Goal: Task Accomplishment & Management: Complete application form

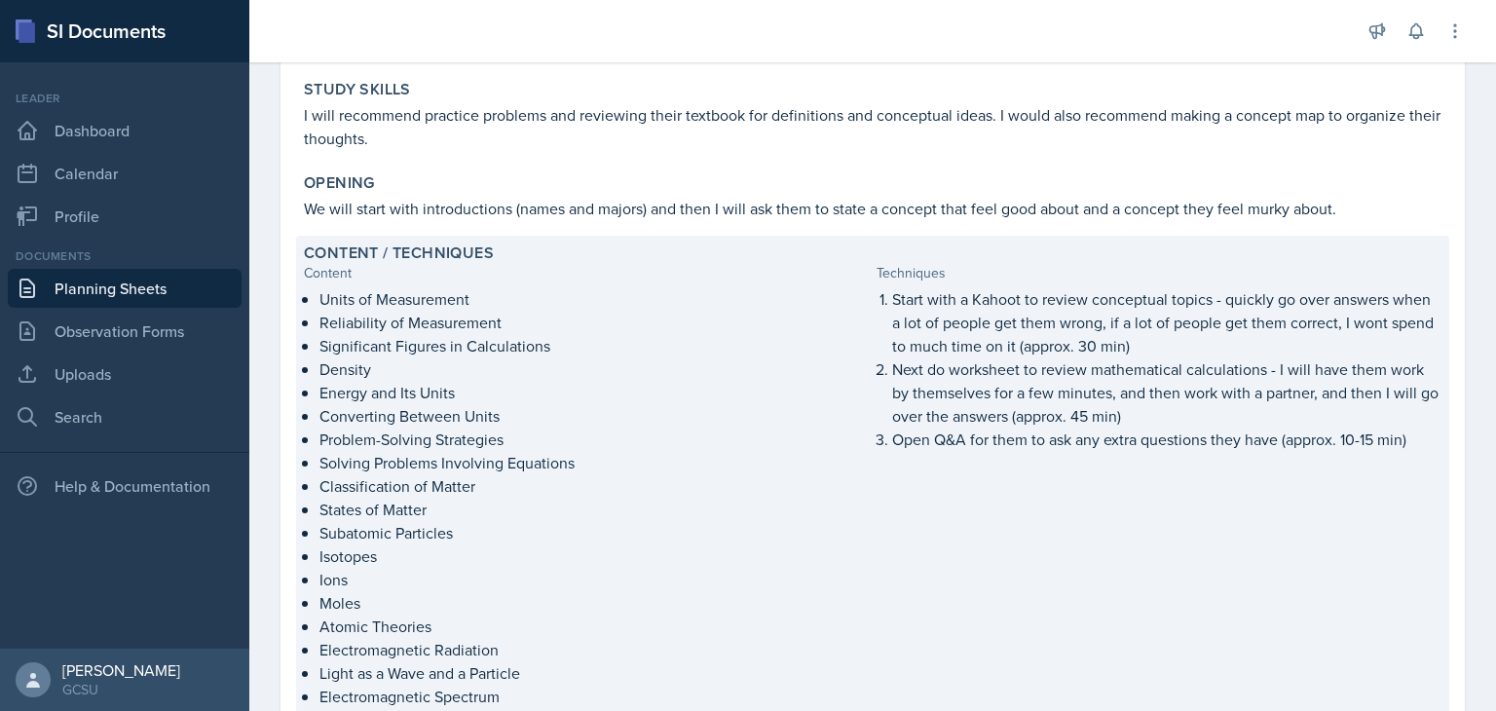
scroll to position [97, 0]
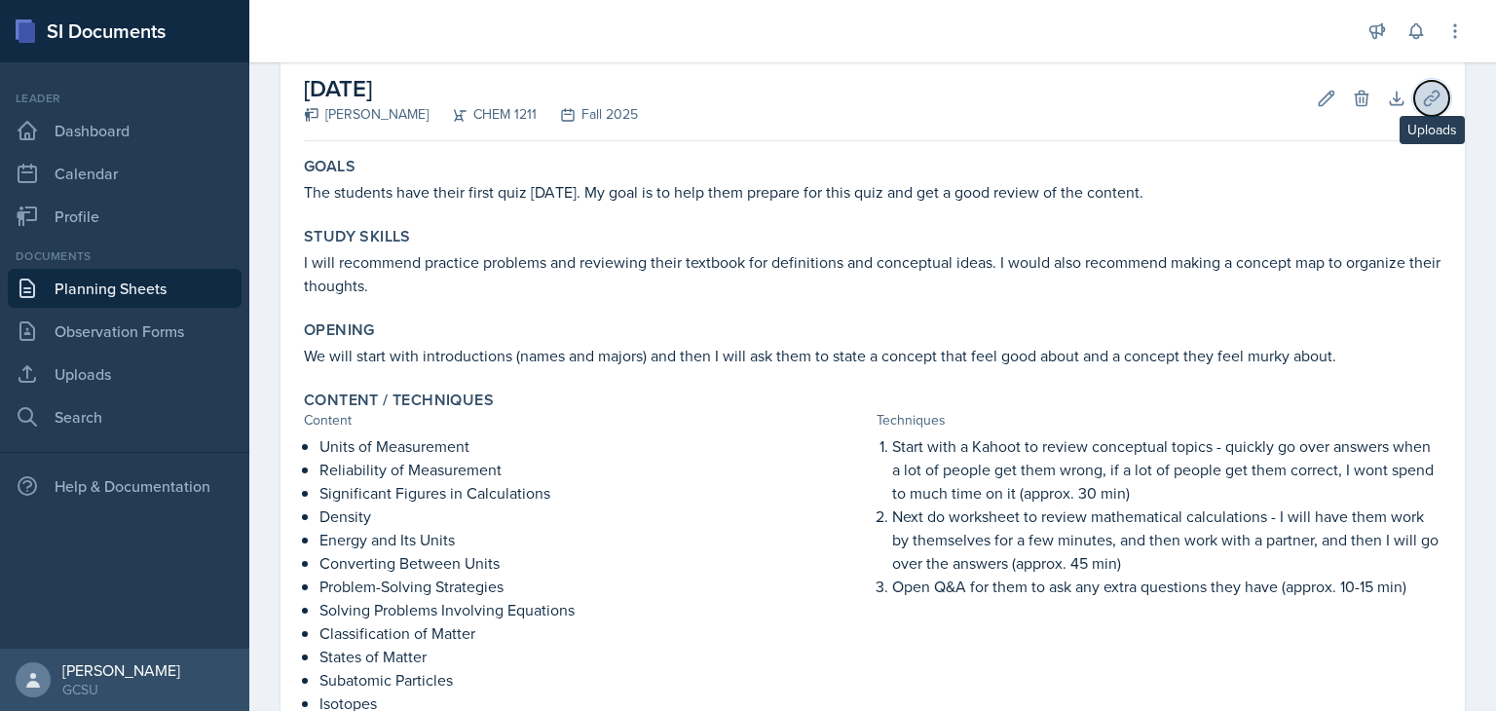
click at [1422, 104] on icon at bounding box center [1431, 98] width 19 height 19
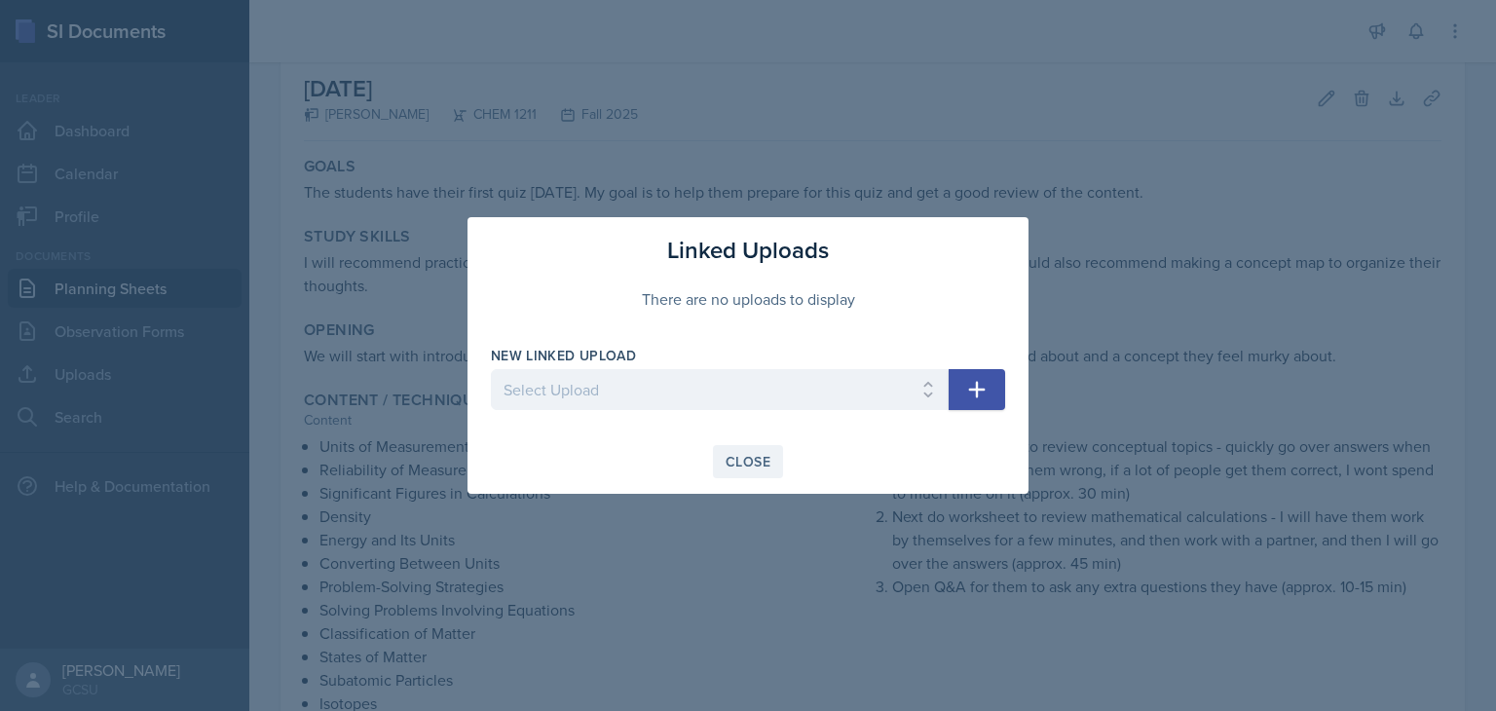
click at [721, 451] on button "Close" at bounding box center [748, 461] width 70 height 33
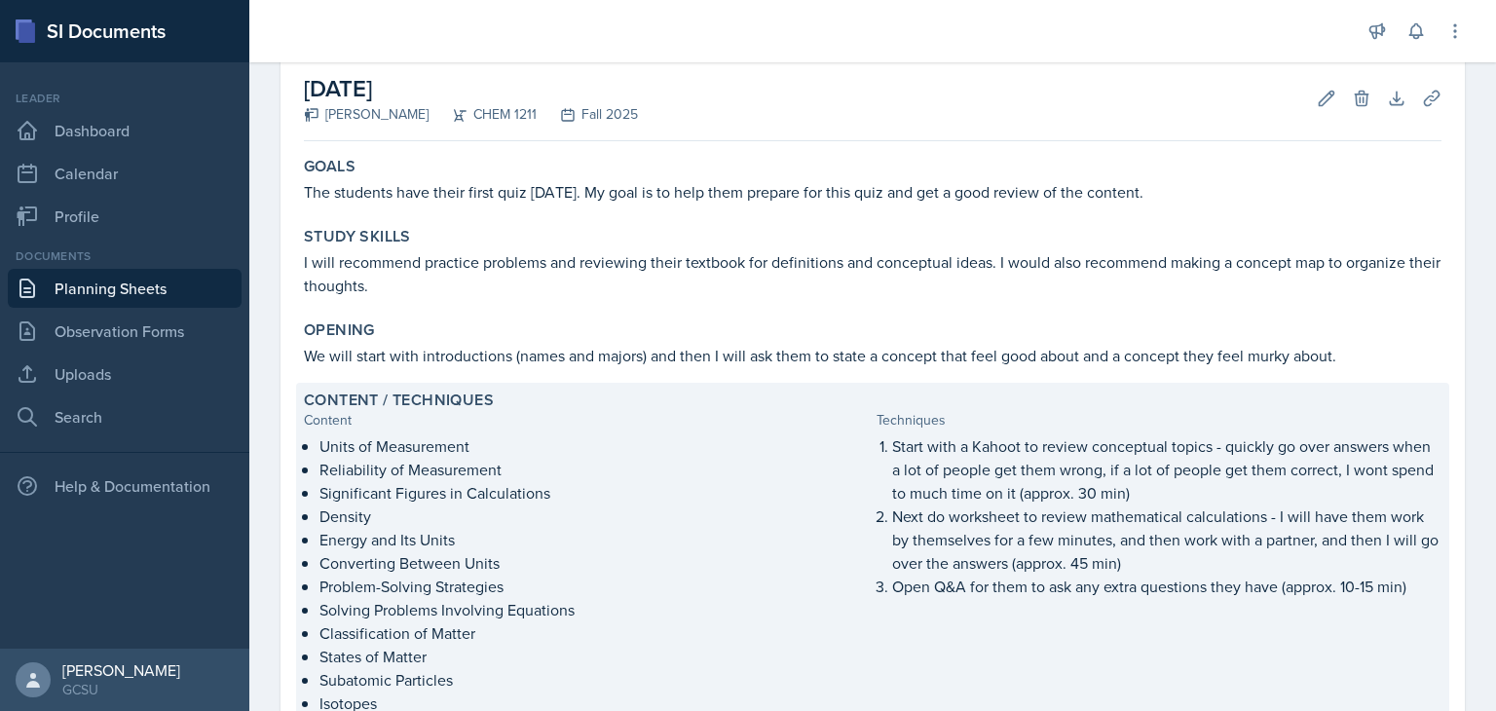
scroll to position [390, 0]
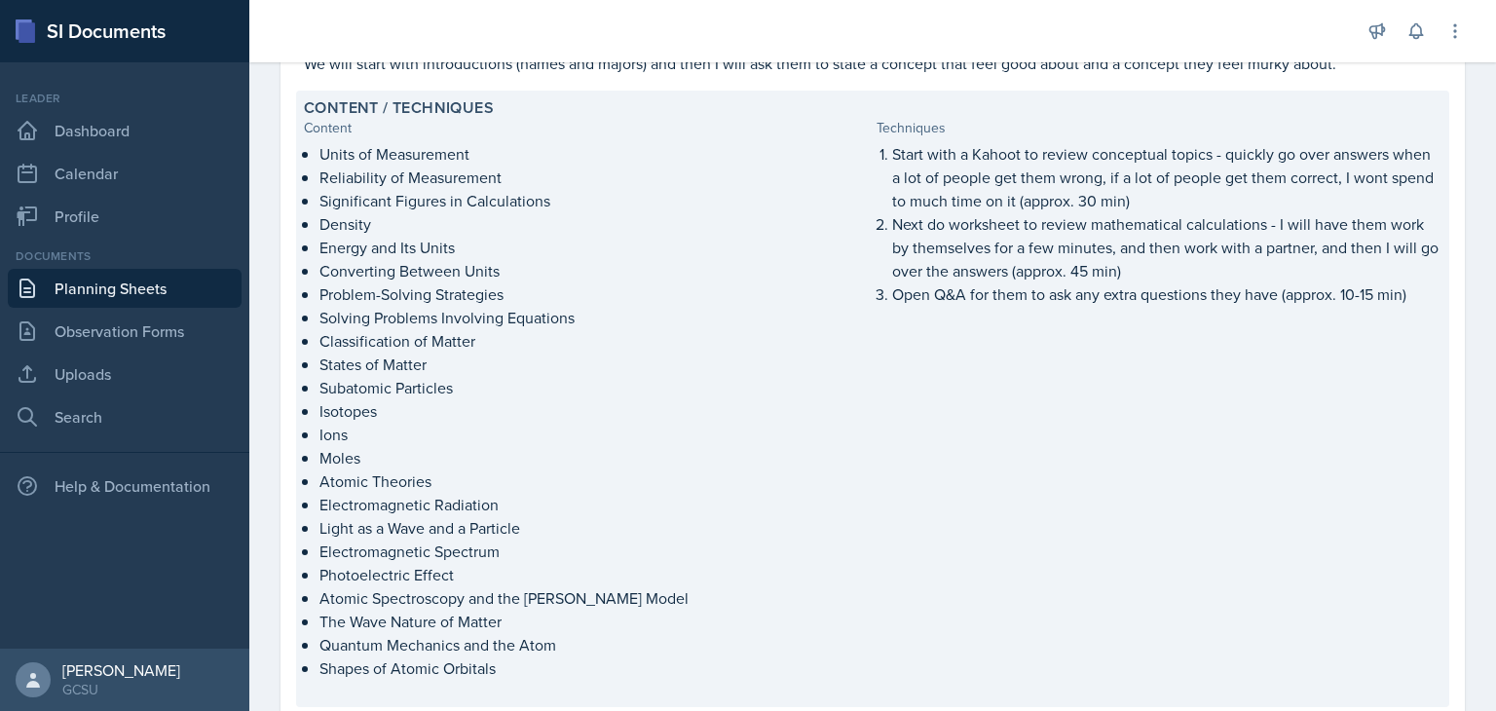
click at [1168, 204] on p "Start with a Kahoot to review conceptual topics - quickly go over answers when …" at bounding box center [1166, 177] width 549 height 70
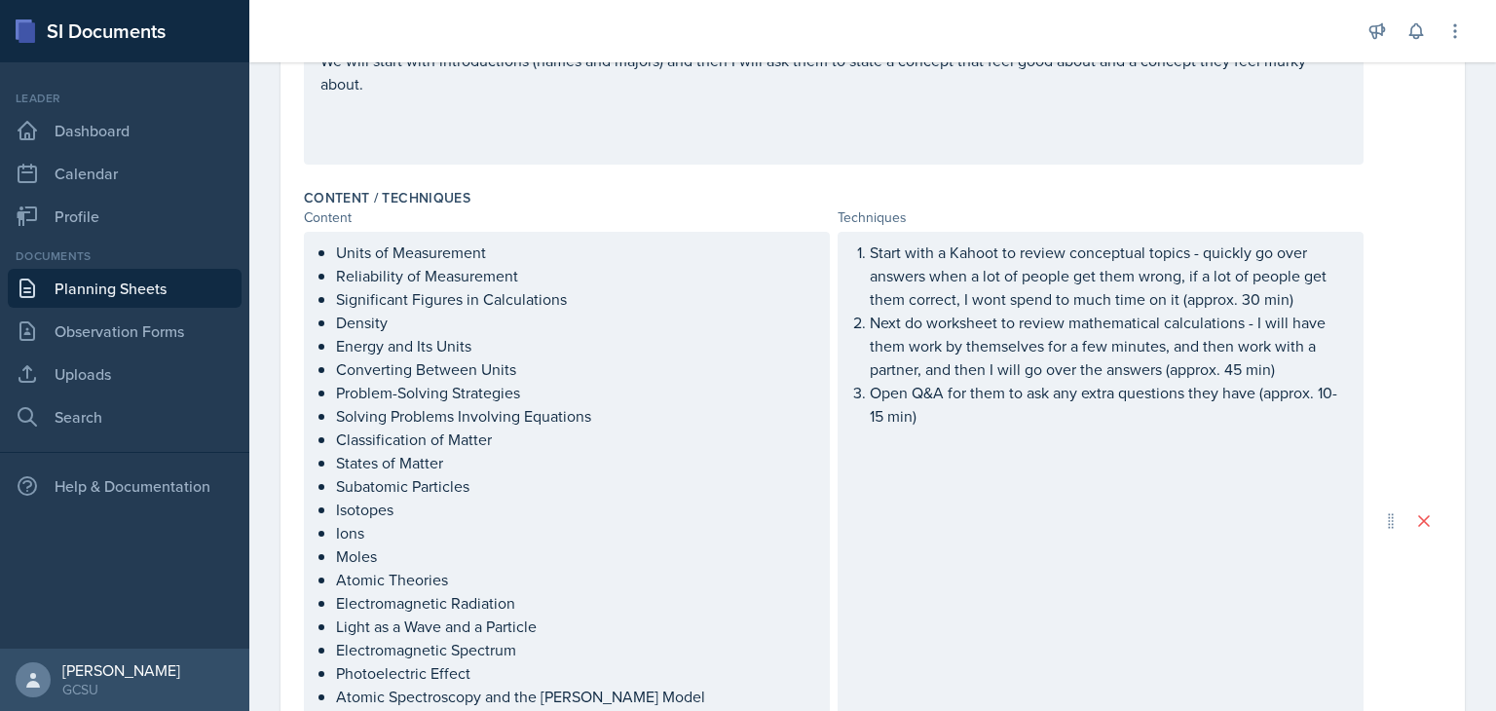
scroll to position [542, 0]
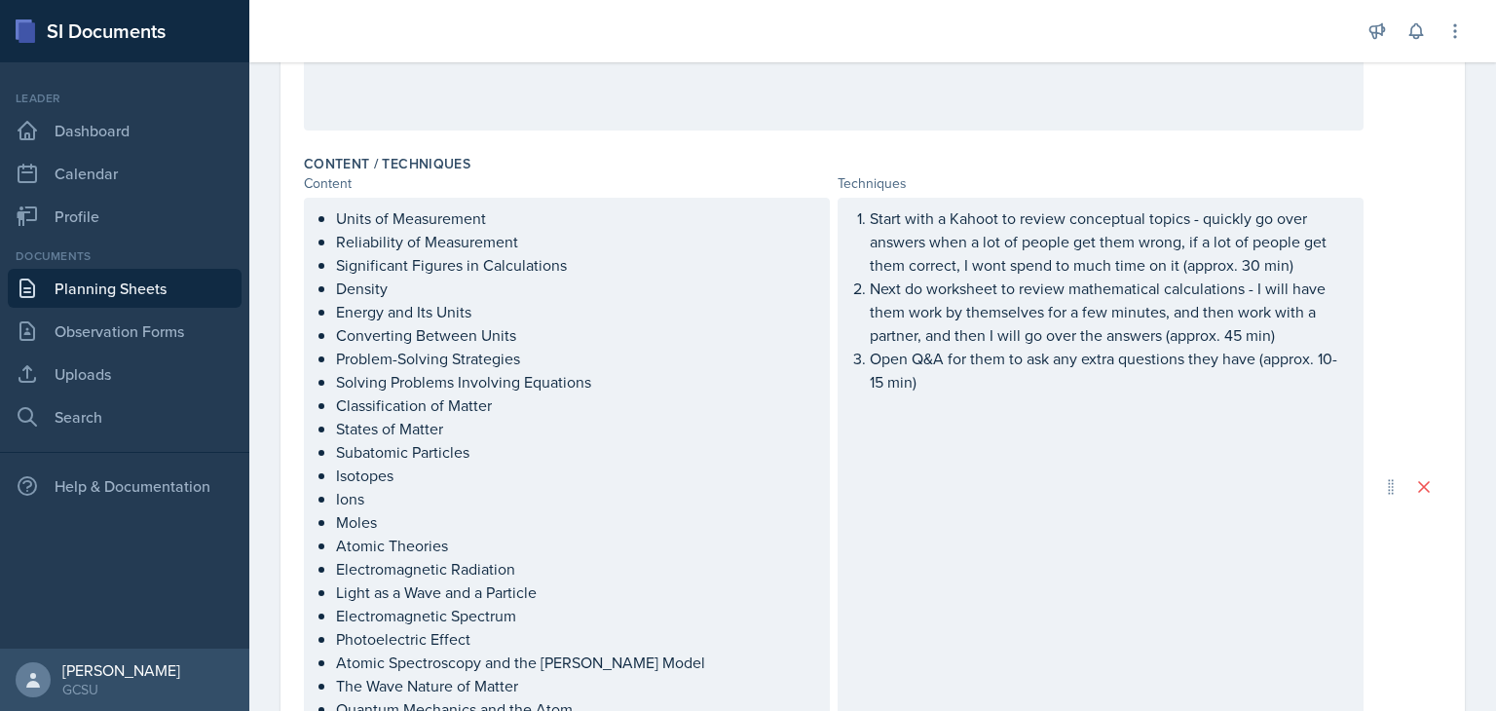
click at [1290, 277] on p "Start with a Kahoot to review conceptual topics - quickly go over answers when …" at bounding box center [1108, 241] width 477 height 70
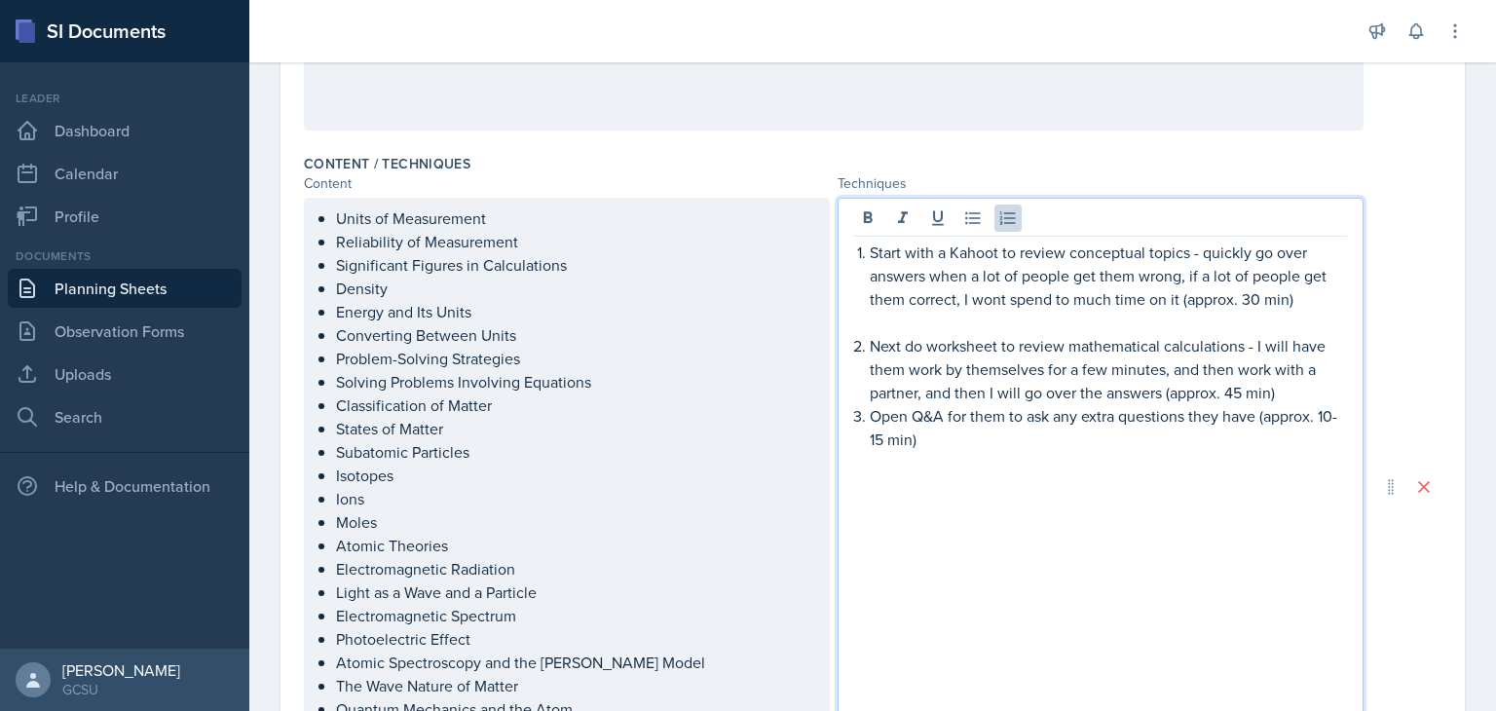
paste div
click at [972, 318] on link "[URL][DOMAIN_NAME]" at bounding box center [948, 322] width 156 height 21
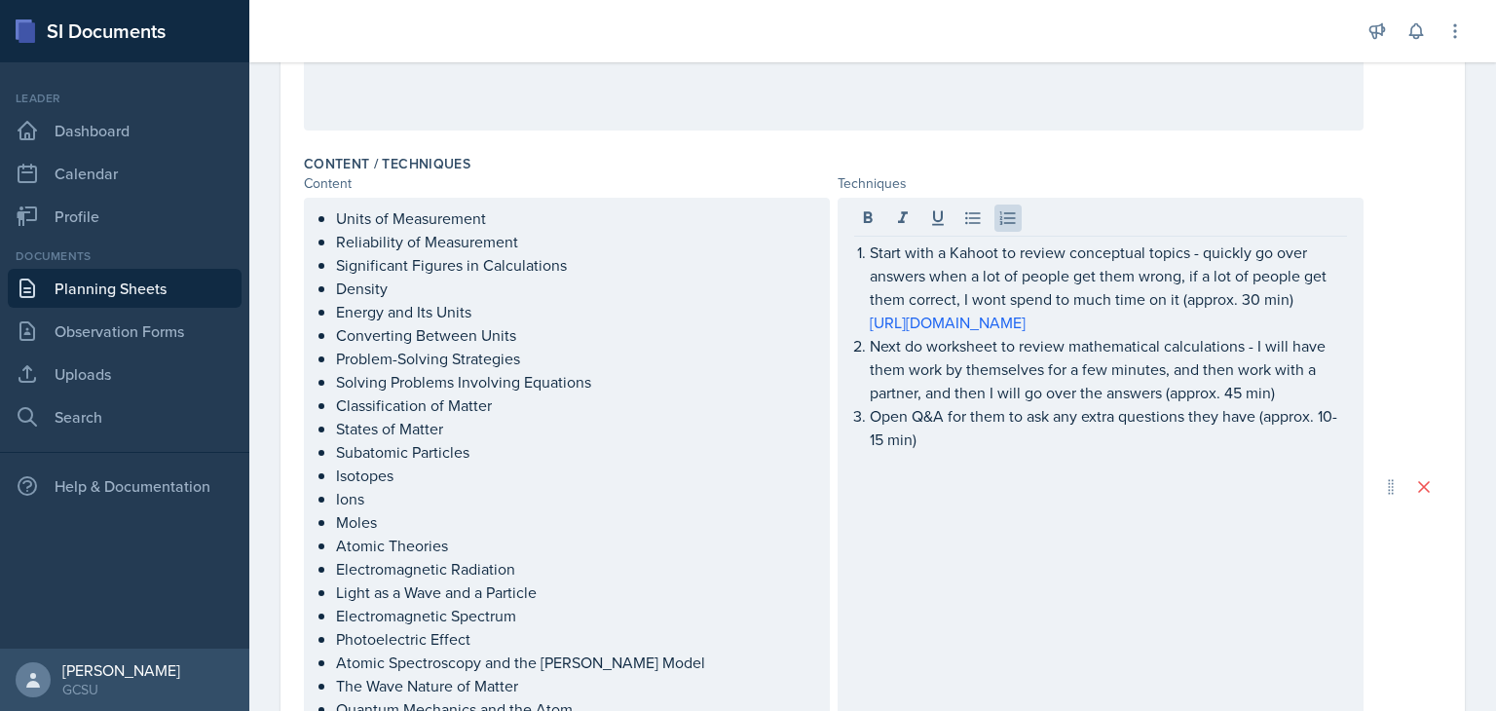
click at [1032, 489] on div "Start with a Kahoot to review conceptual topics - quickly go over answers when …" at bounding box center [1101, 487] width 526 height 579
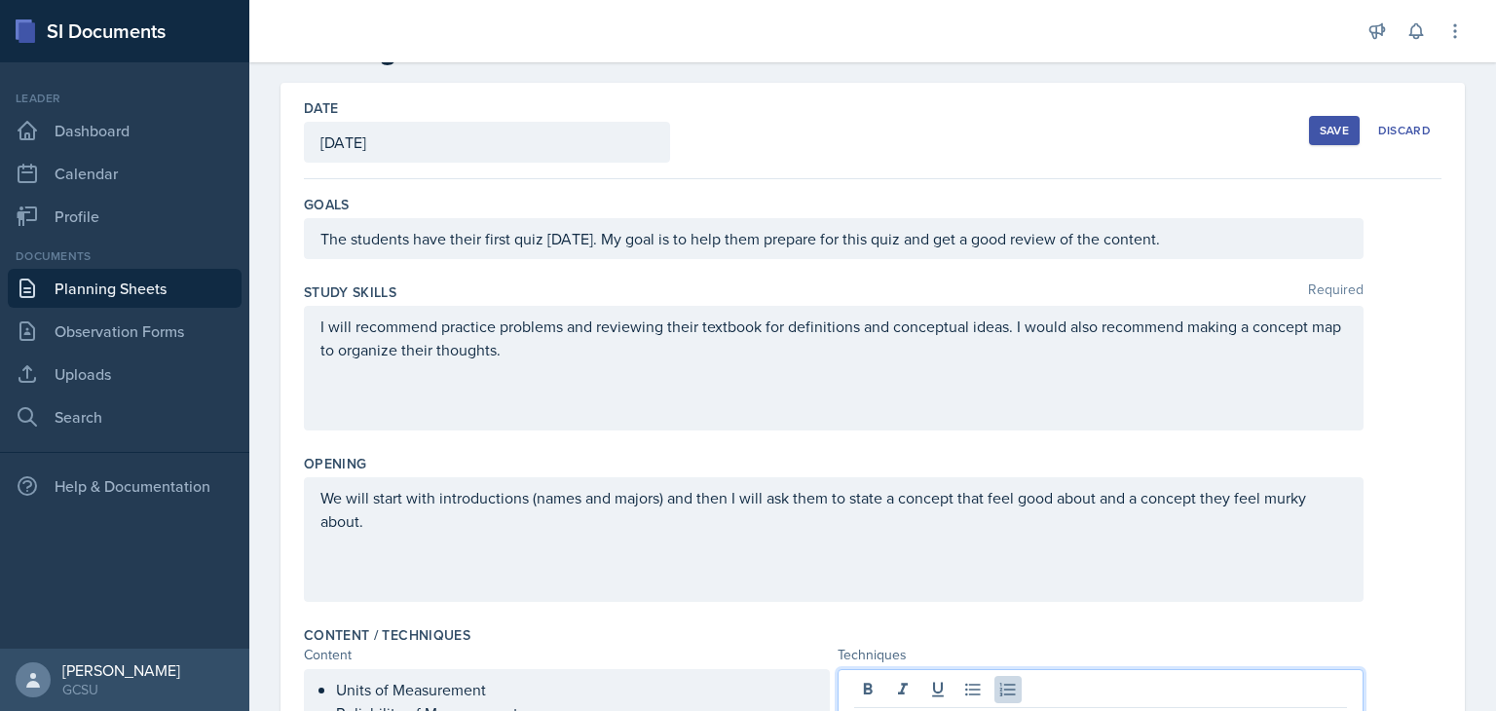
scroll to position [0, 0]
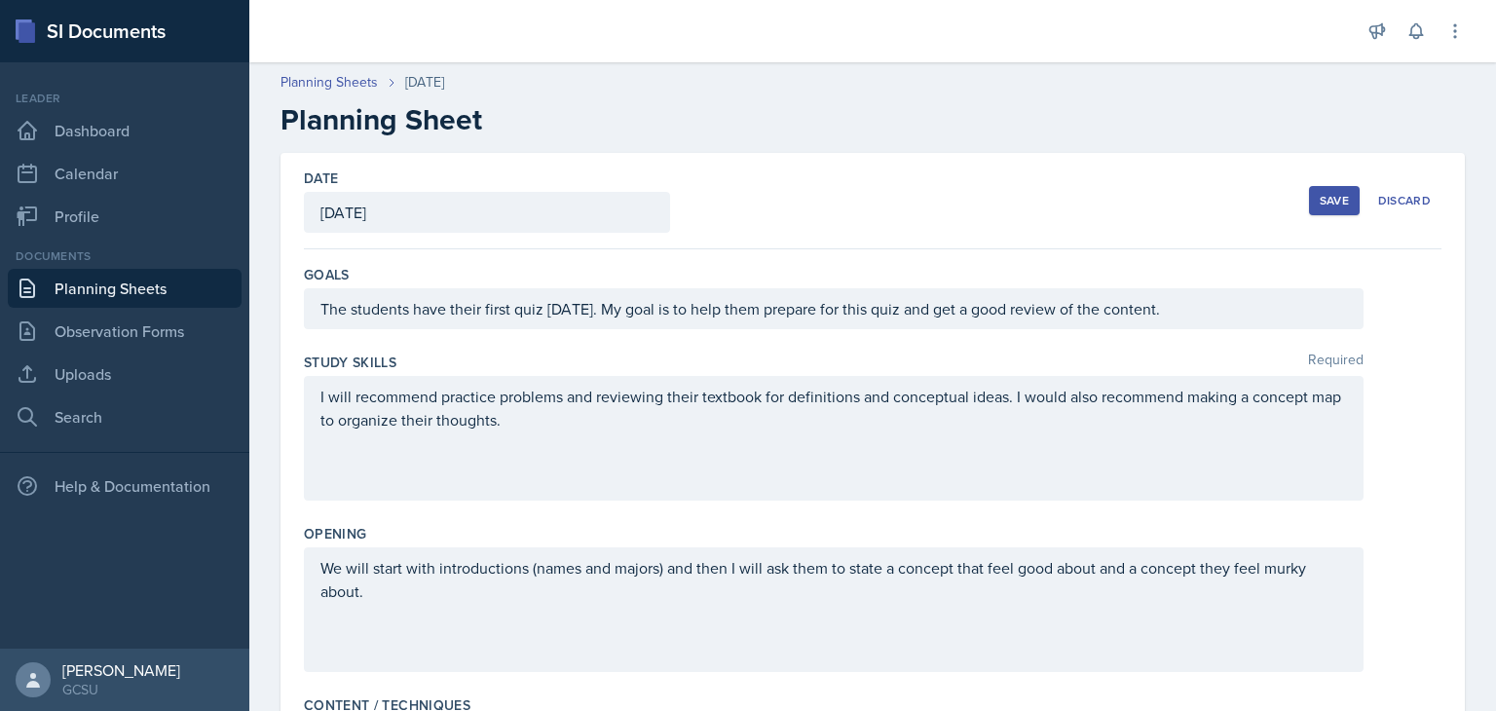
click at [1320, 206] on div "Save" at bounding box center [1334, 201] width 29 height 16
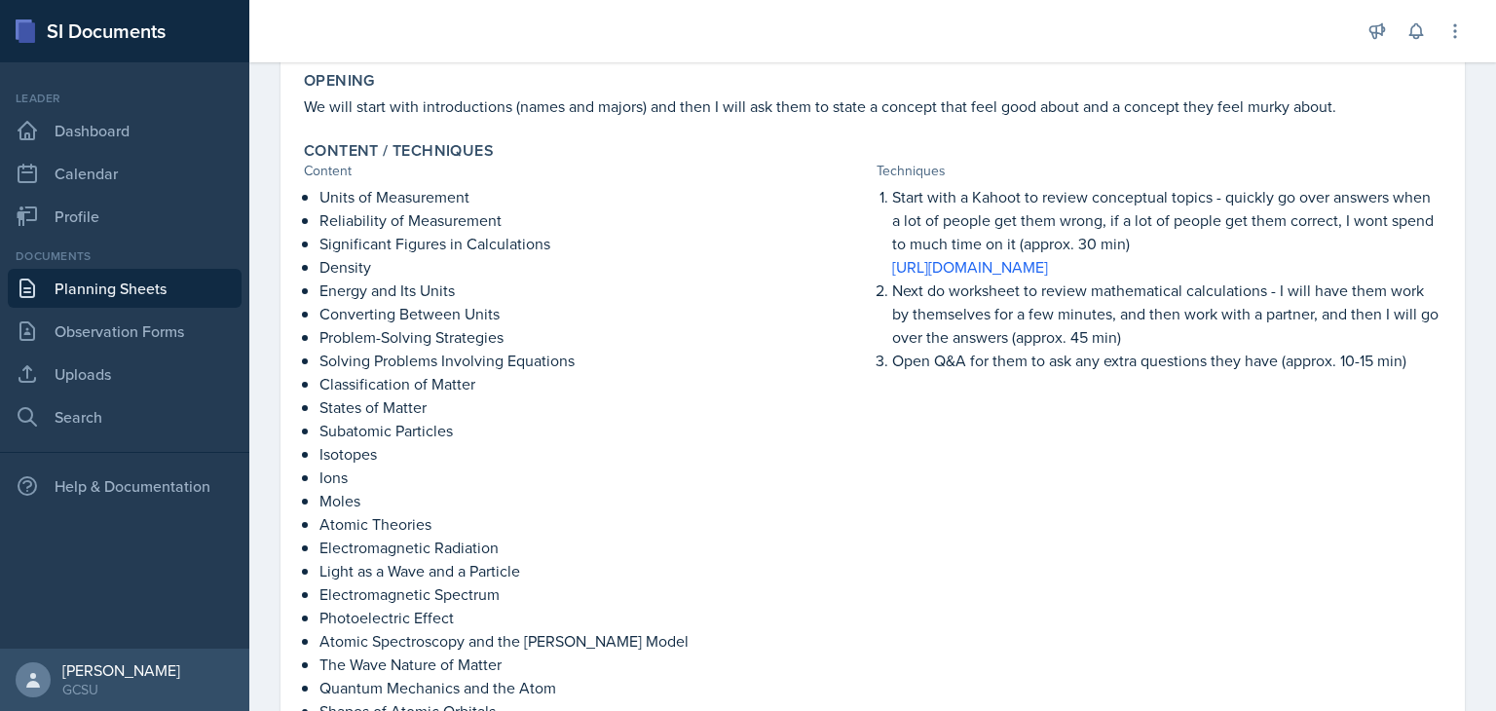
scroll to position [343, 0]
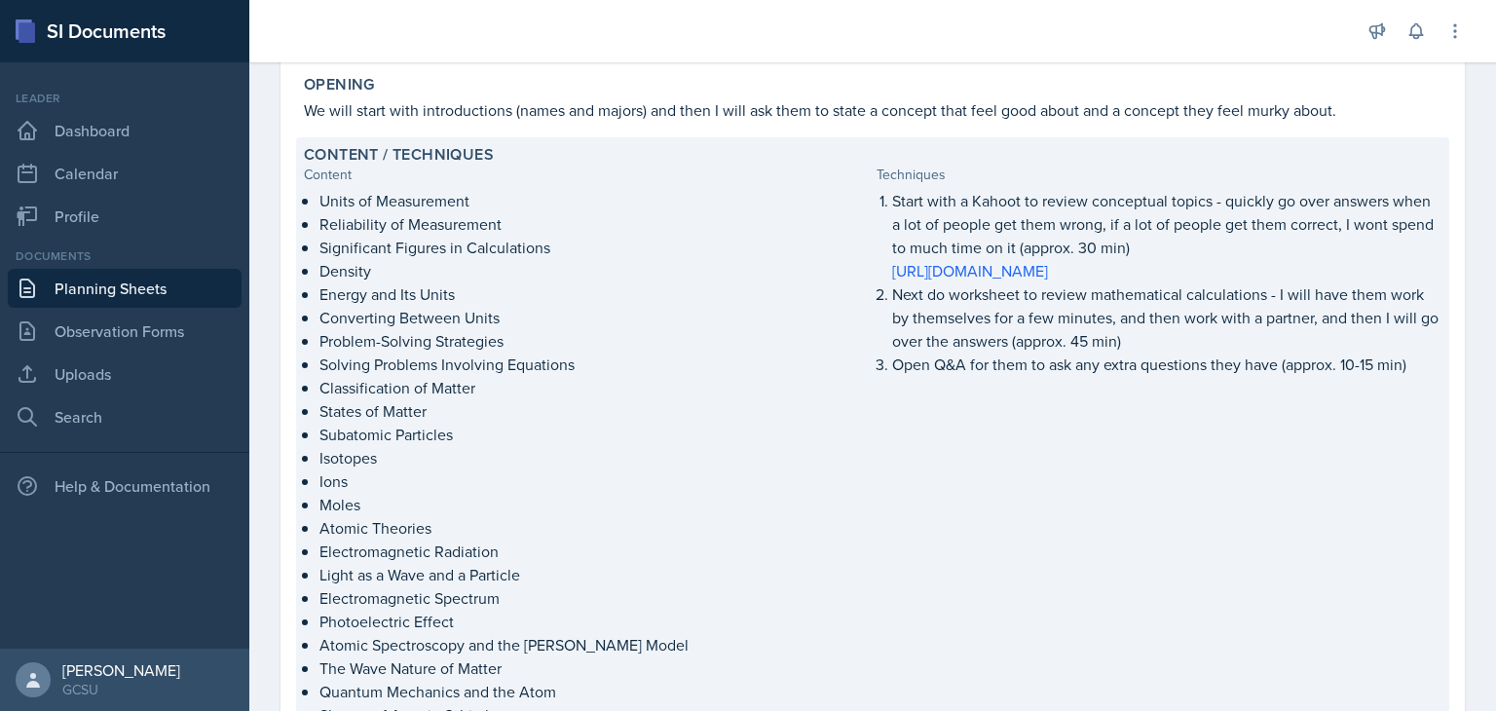
click at [1140, 393] on div "Start with a Kahoot to review conceptual topics - quickly go over answers when …" at bounding box center [1159, 467] width 565 height 557
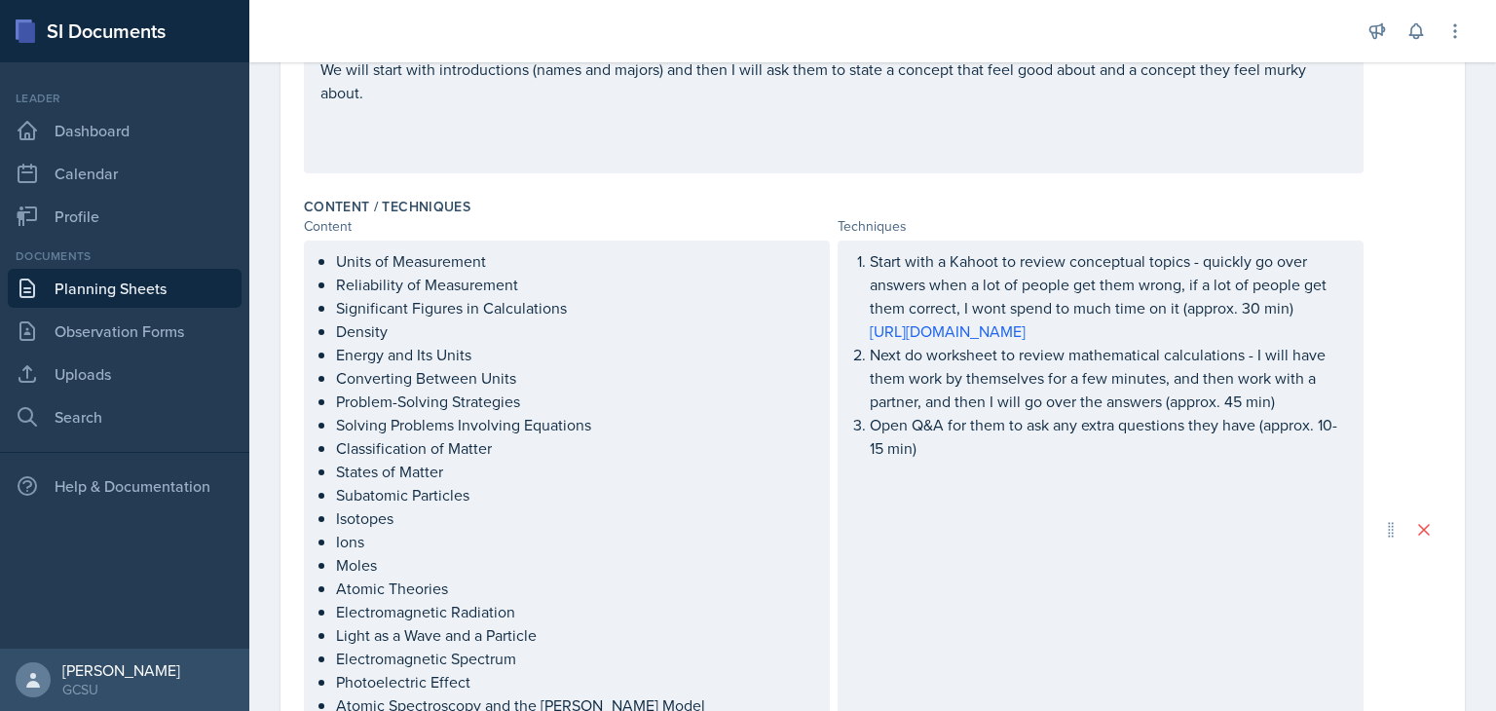
scroll to position [532, 0]
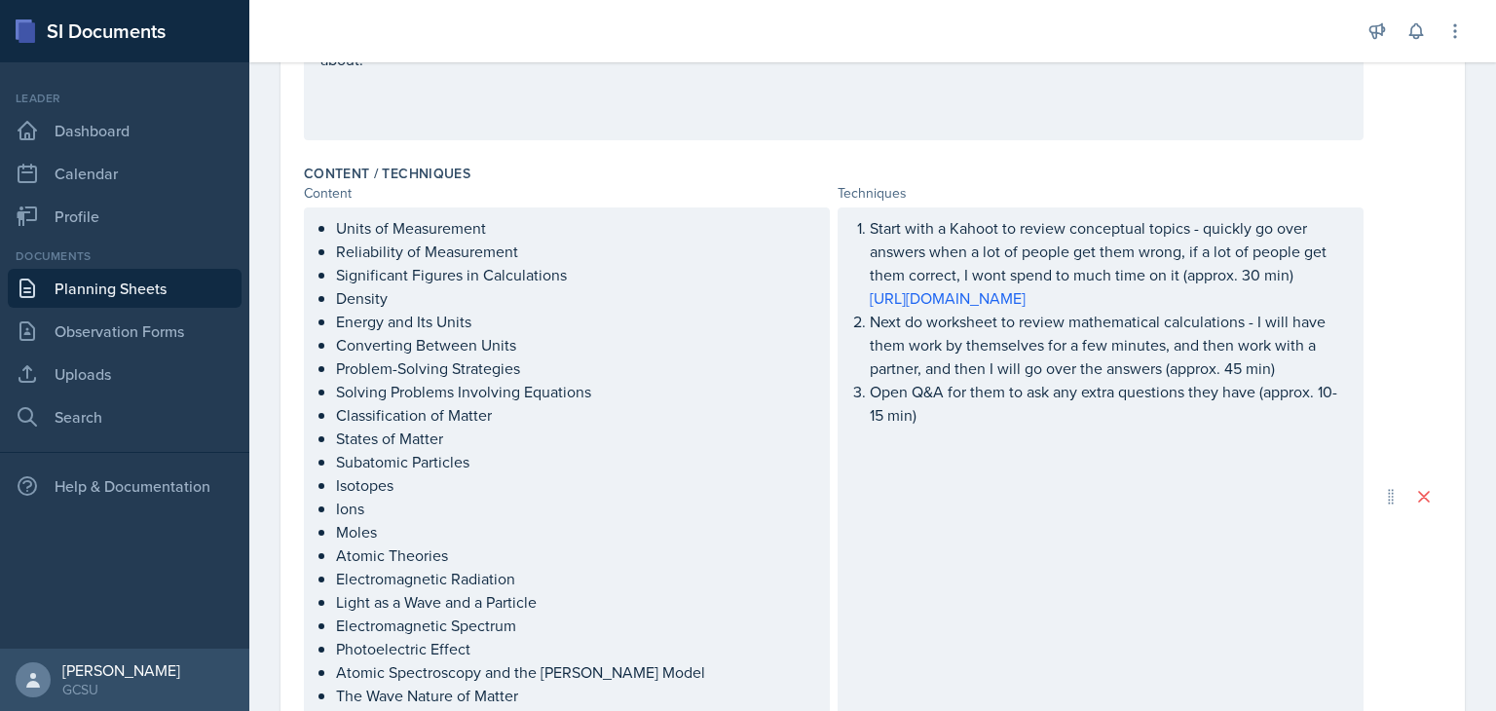
click at [1288, 380] on p "Next do worksheet to review mathematical calculations - I will have them work b…" at bounding box center [1108, 345] width 477 height 70
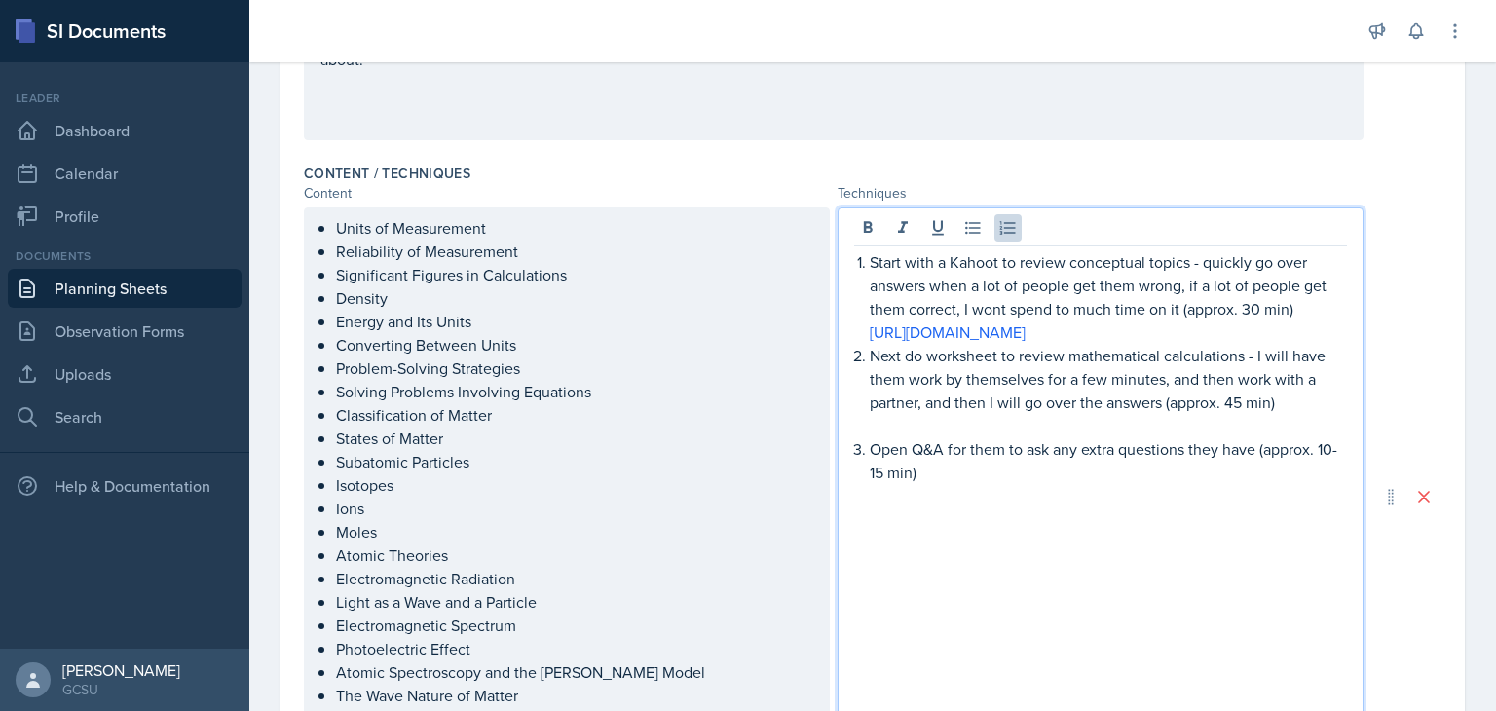
paste div
click at [1461, 414] on div "Date [DATE] [DATE] 31 1 2 3 4 5 6 7 8 9 10 11 12 13 14 15 16 17 18 19 20 21 22 …" at bounding box center [872, 432] width 1247 height 1623
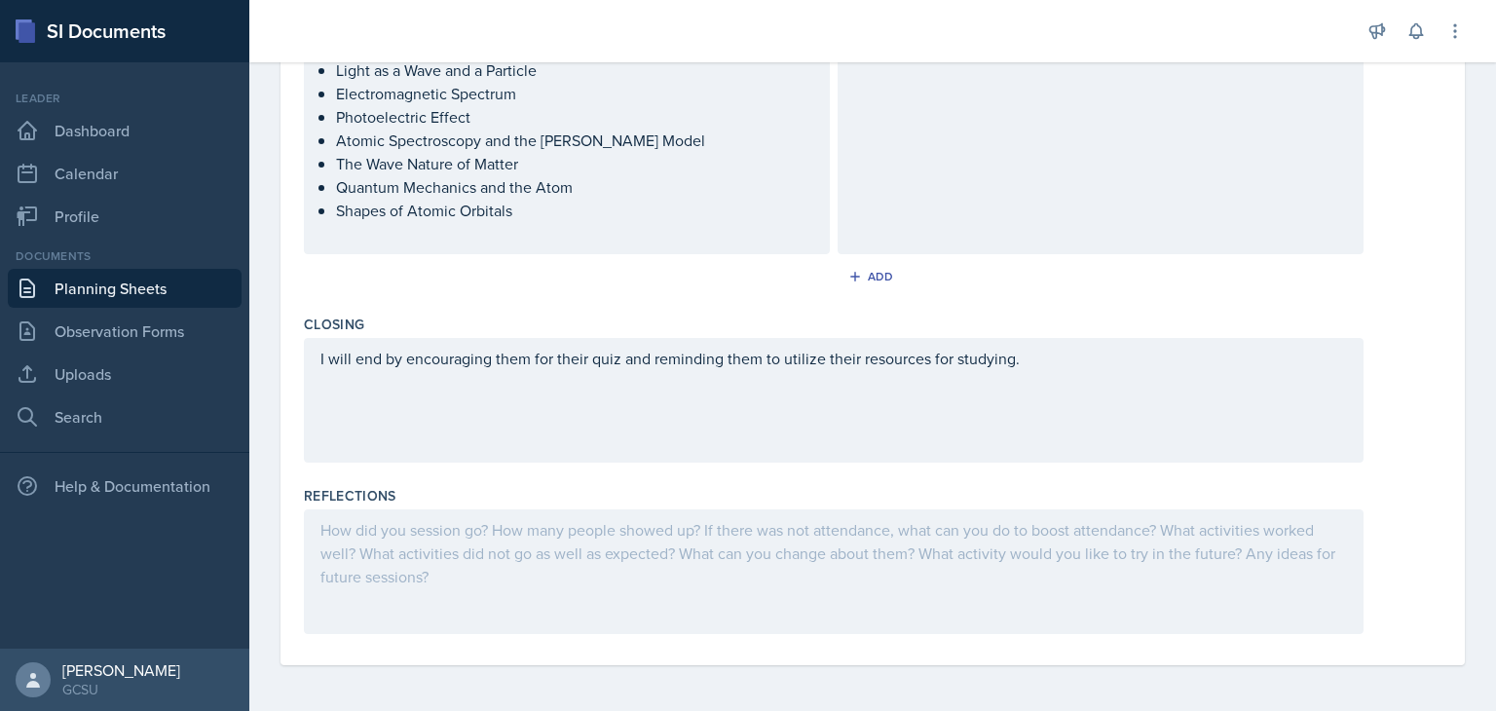
scroll to position [0, 0]
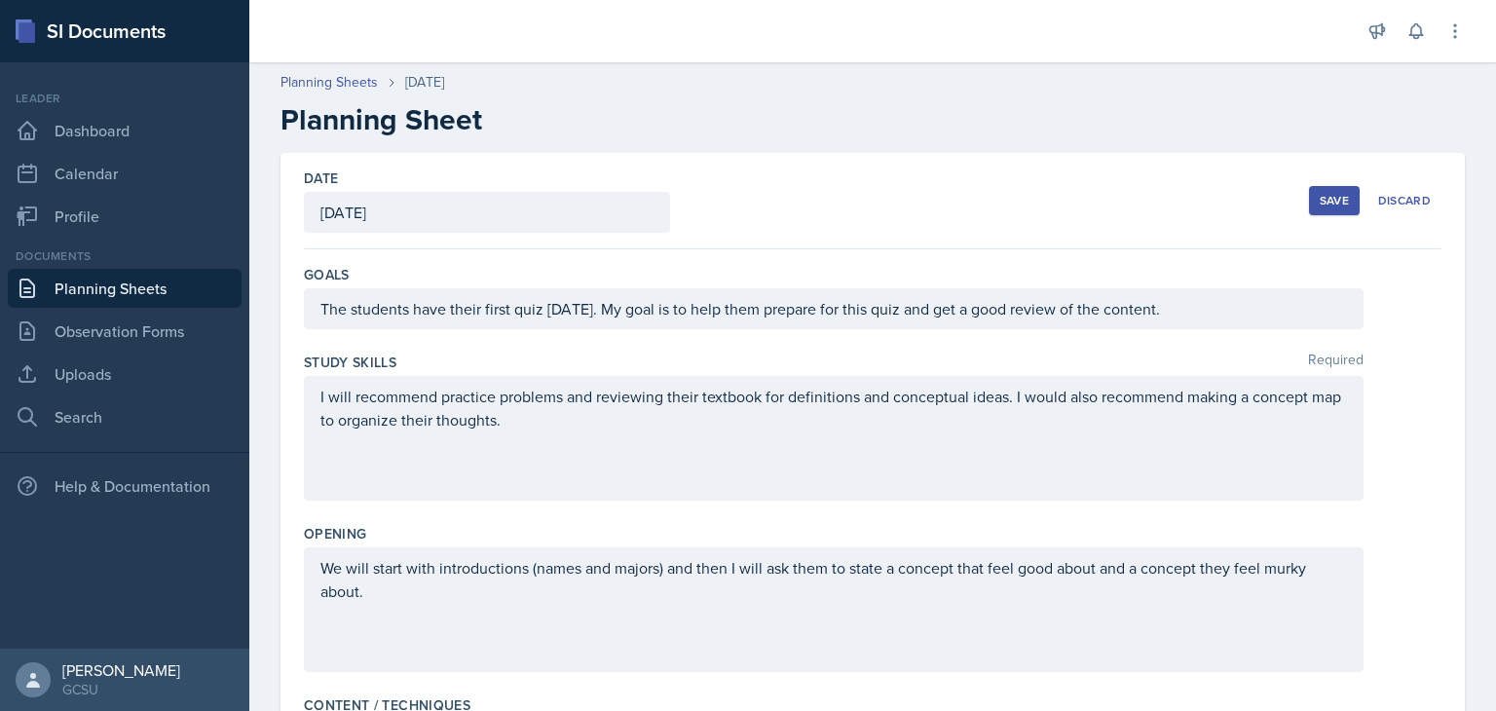
click at [1331, 201] on div "Save" at bounding box center [1334, 201] width 29 height 16
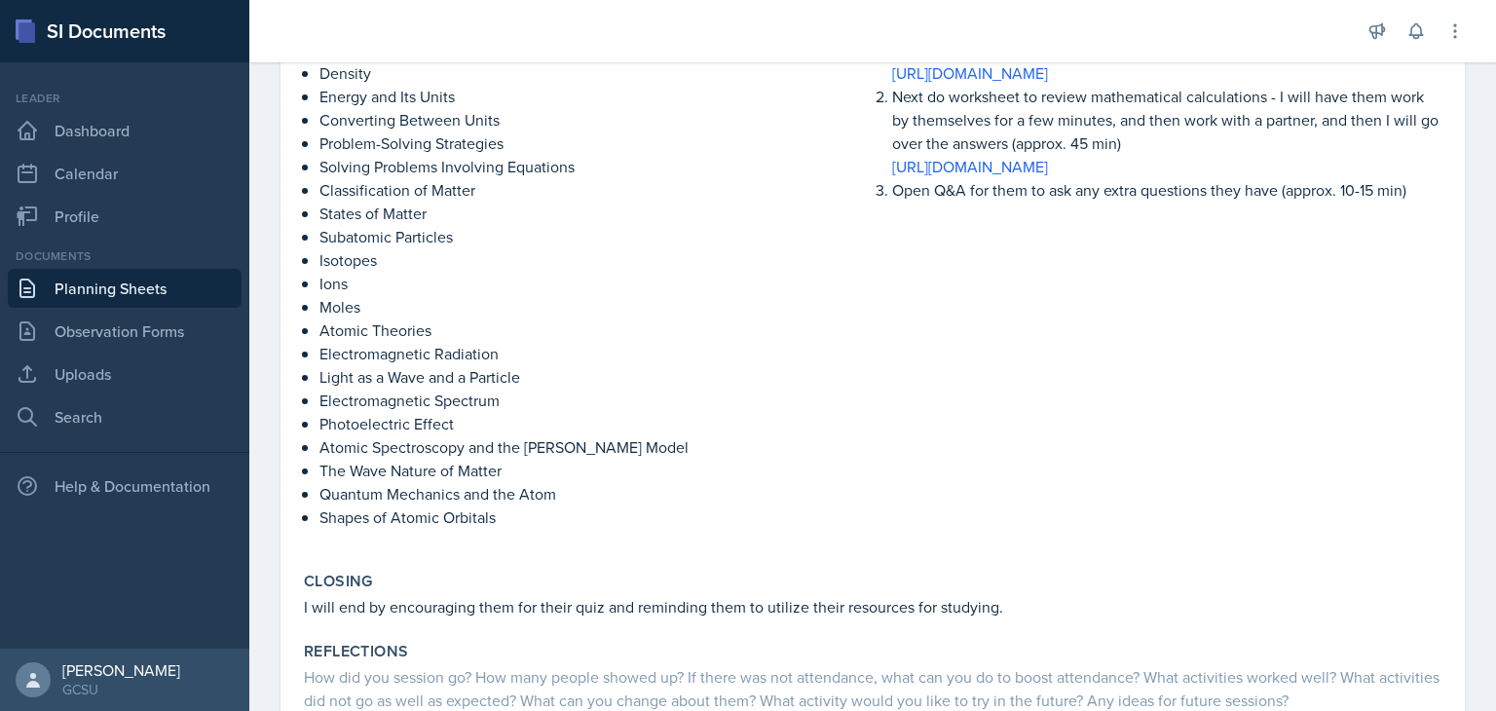
scroll to position [679, 0]
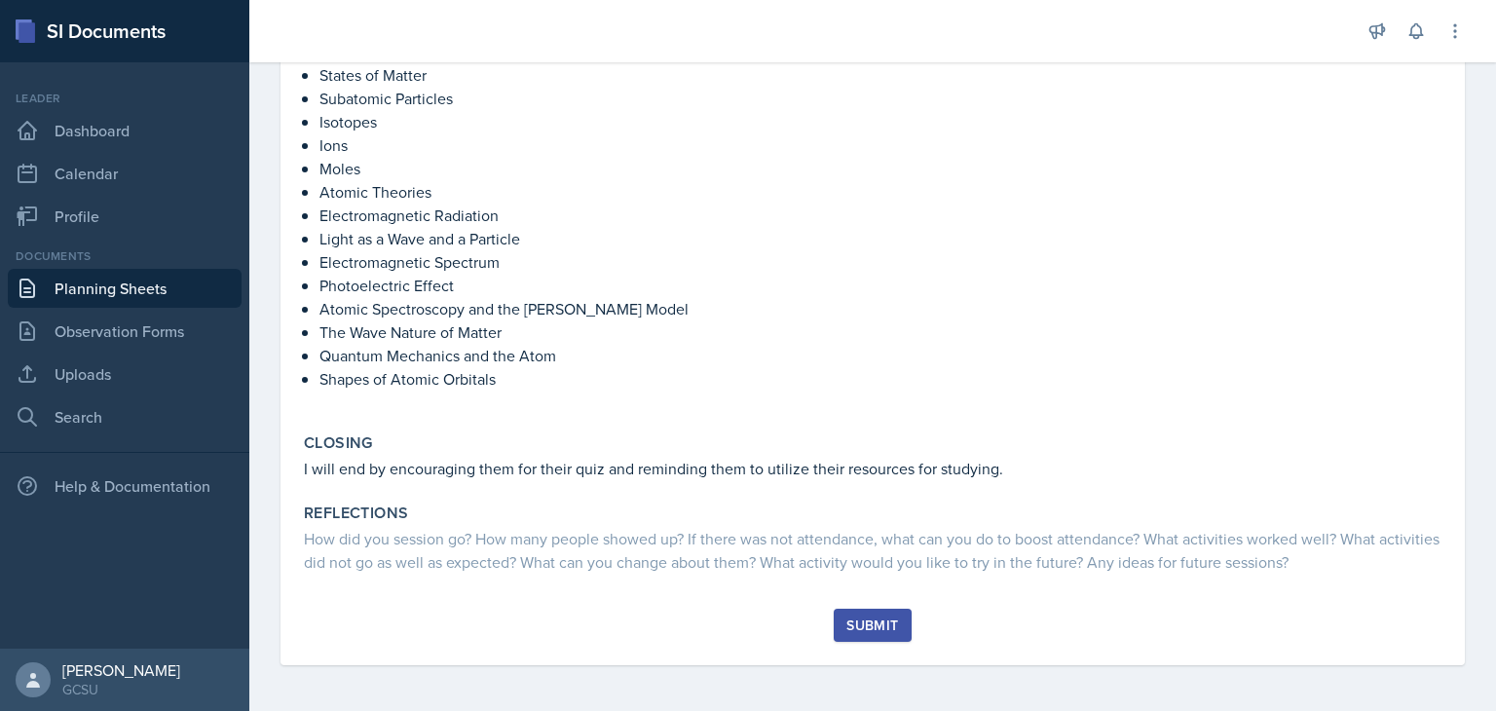
click at [877, 625] on div "Submit" at bounding box center [872, 626] width 52 height 16
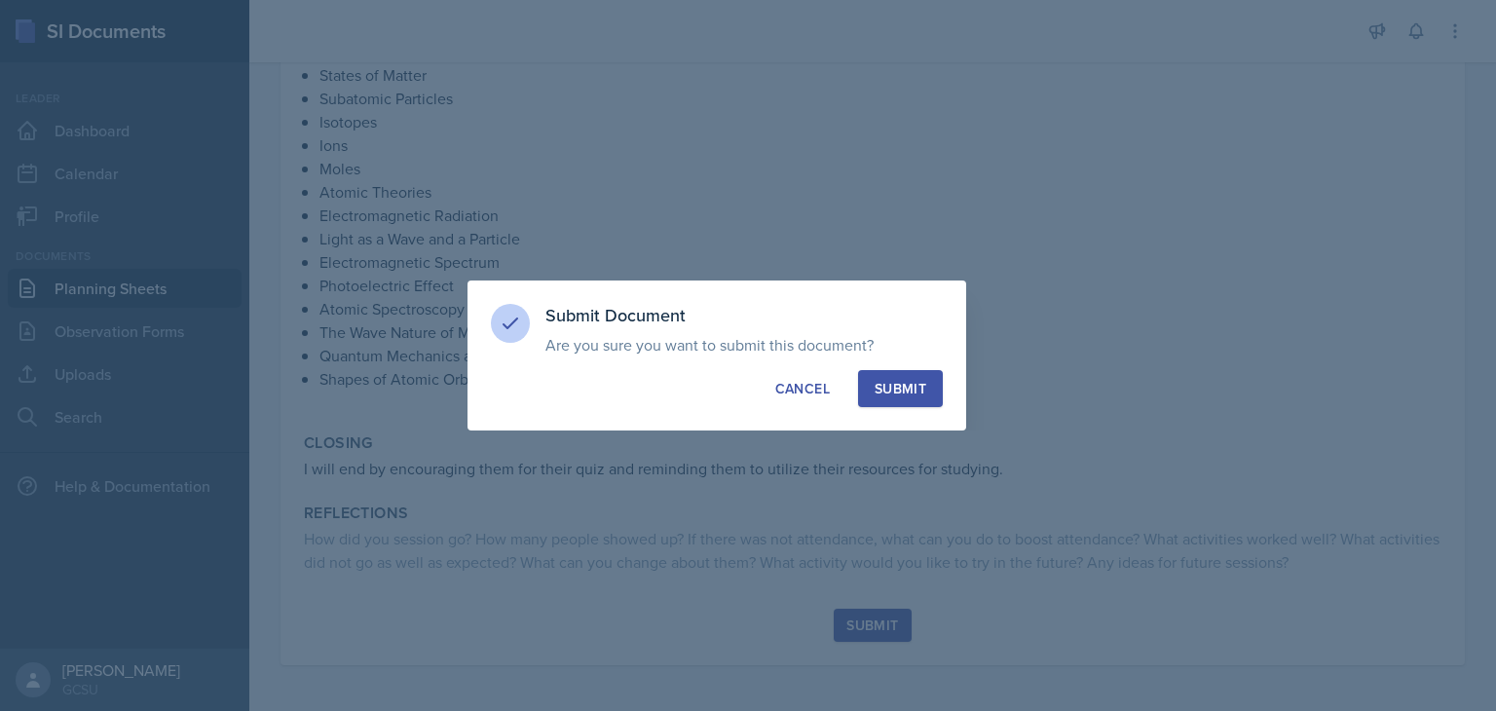
click at [912, 391] on div "Submit" at bounding box center [901, 388] width 52 height 19
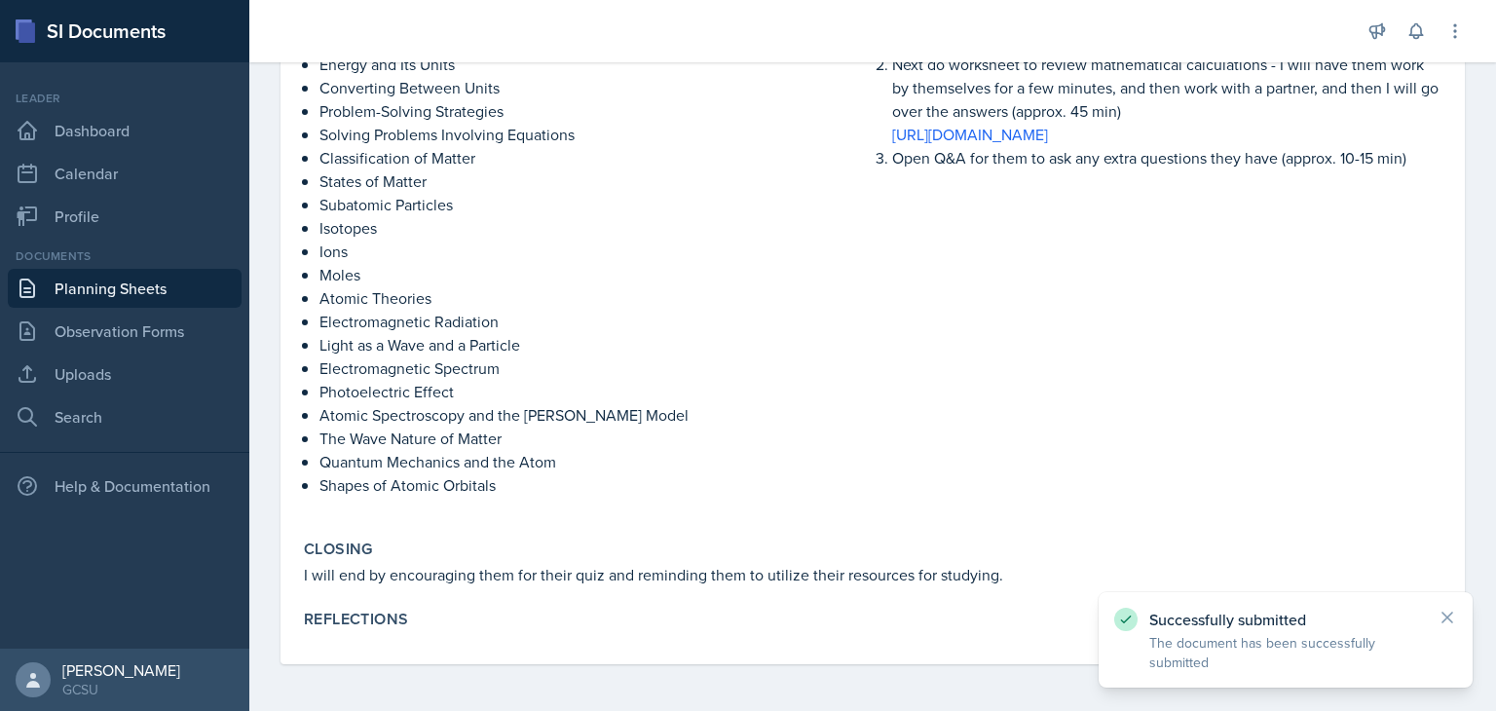
scroll to position [0, 0]
